Goal: Check status: Check status

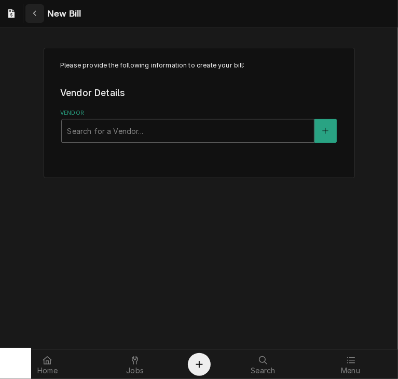
click at [37, 16] on div "Navigate back" at bounding box center [35, 13] width 10 height 10
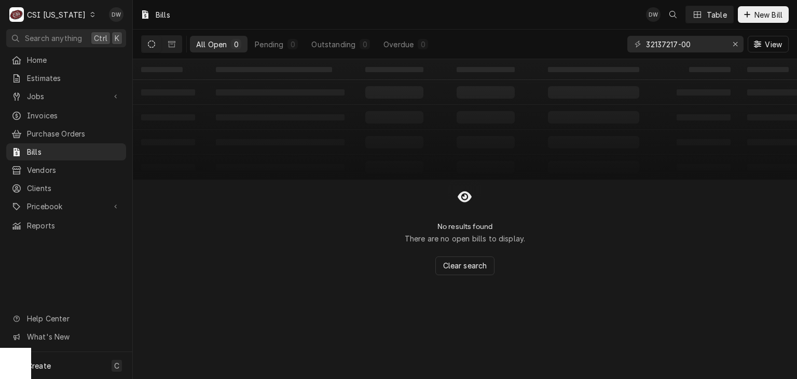
click at [89, 17] on div "Dynamic Content Wrapper" at bounding box center [92, 14] width 7 height 7
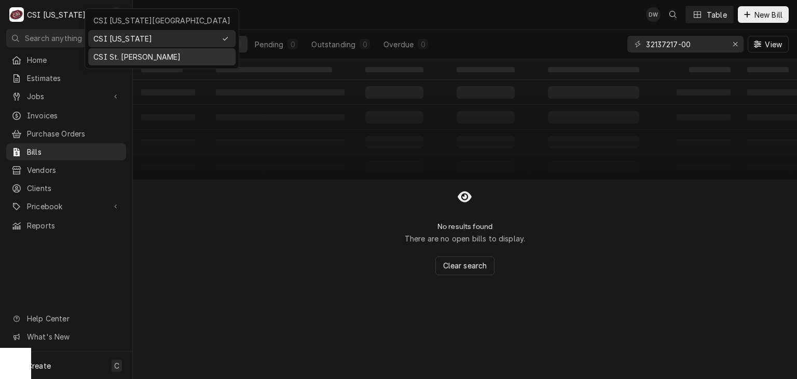
click at [103, 54] on div "CSI St. [PERSON_NAME]" at bounding box center [161, 56] width 137 height 11
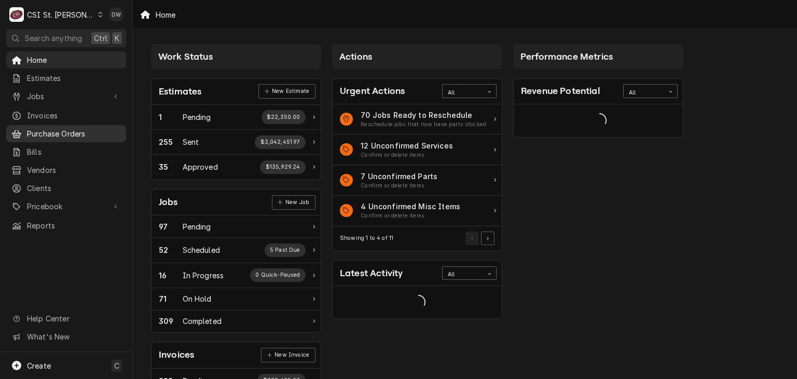
click at [68, 137] on link "Purchase Orders" at bounding box center [66, 133] width 120 height 17
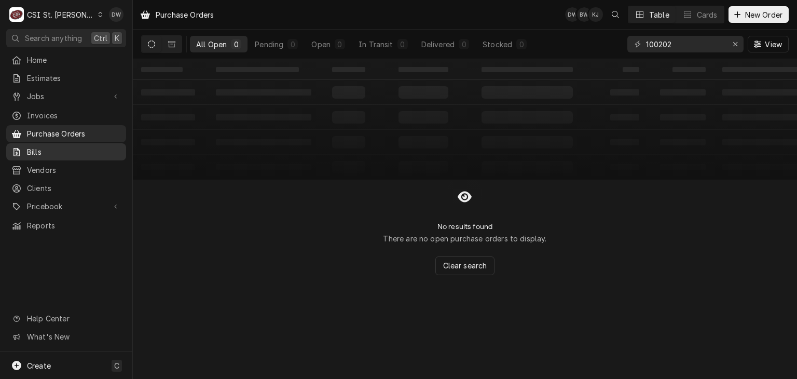
click at [22, 149] on div "Bills" at bounding box center [65, 151] width 109 height 11
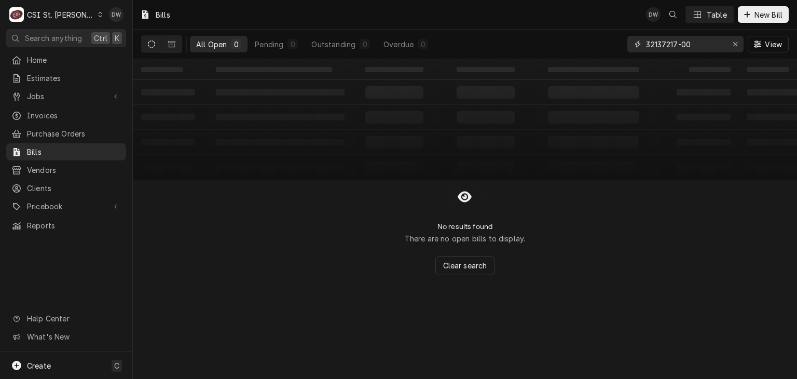
drag, startPoint x: 697, startPoint y: 48, endPoint x: 611, endPoint y: 40, distance: 86.5
click at [611, 40] on div "All Open 0 Pending 0 Outstanding 0 Overdue 0 32137217-00 View" at bounding box center [464, 44] width 647 height 29
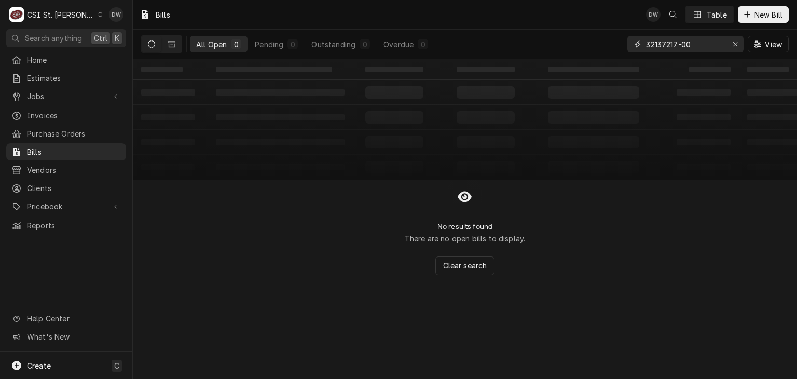
drag, startPoint x: 698, startPoint y: 46, endPoint x: 629, endPoint y: 43, distance: 69.1
click at [629, 43] on div "32137217-00" at bounding box center [685, 44] width 116 height 17
drag, startPoint x: 700, startPoint y: 48, endPoint x: 632, endPoint y: 41, distance: 68.3
click at [632, 41] on div "32137217-00" at bounding box center [685, 44] width 116 height 17
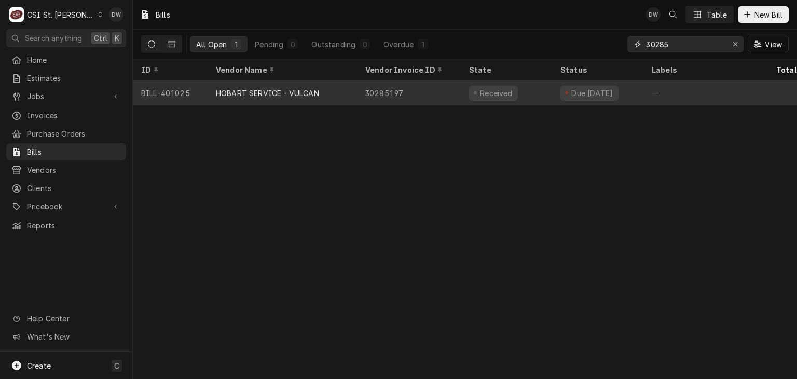
type input "30285"
click at [300, 90] on div "HOBART SERVICE - VULCAN" at bounding box center [267, 93] width 103 height 11
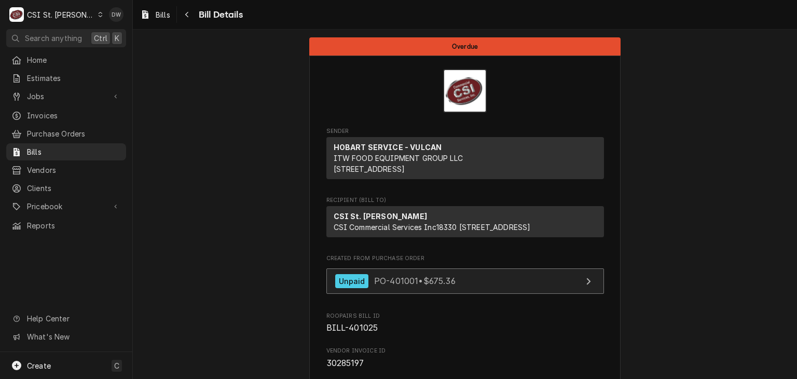
click at [374, 286] on span "PO-401001 • $675.36" at bounding box center [414, 280] width 81 height 10
click at [358, 288] on div "Unpaid" at bounding box center [352, 281] width 34 height 14
